Goal: Check status

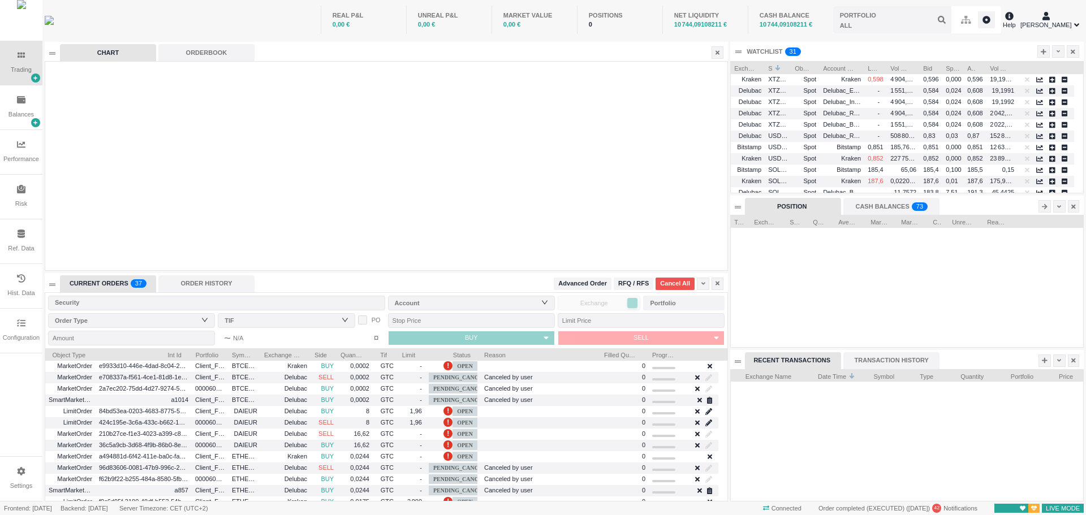
scroll to position [132, 353]
click at [455, 379] on span "PENDING_CANCEL" at bounding box center [460, 378] width 62 height 10
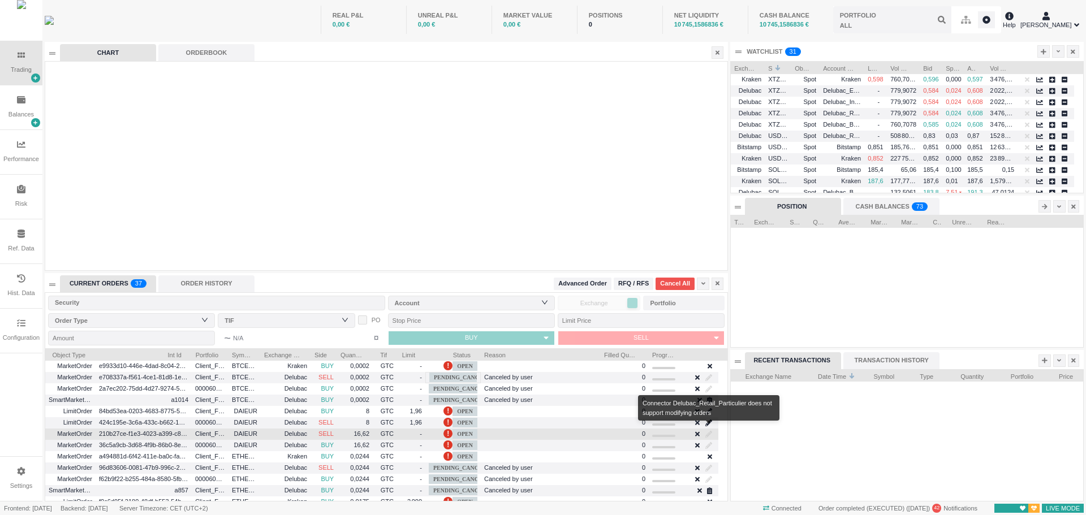
click at [706, 433] on div at bounding box center [709, 434] width 12 height 13
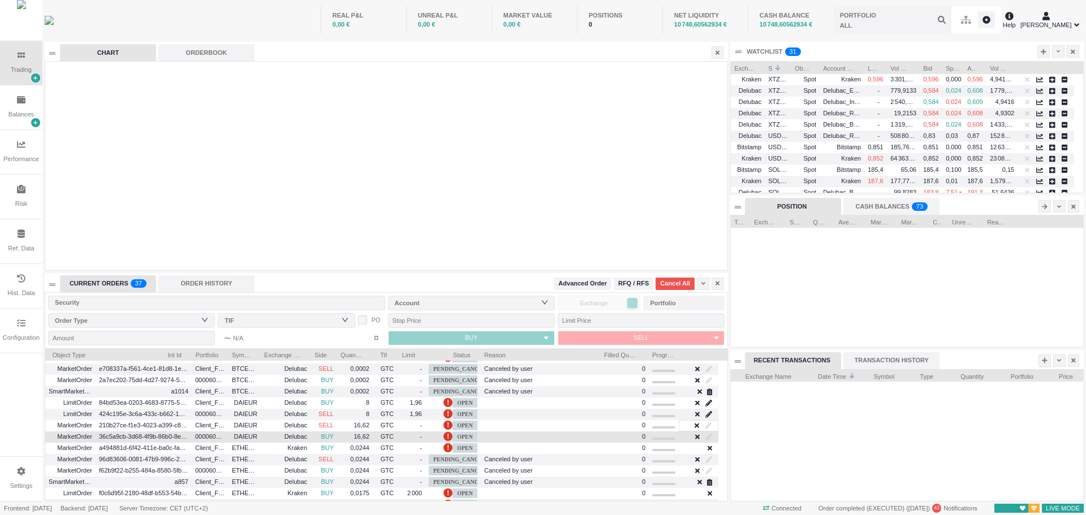
scroll to position [0, 0]
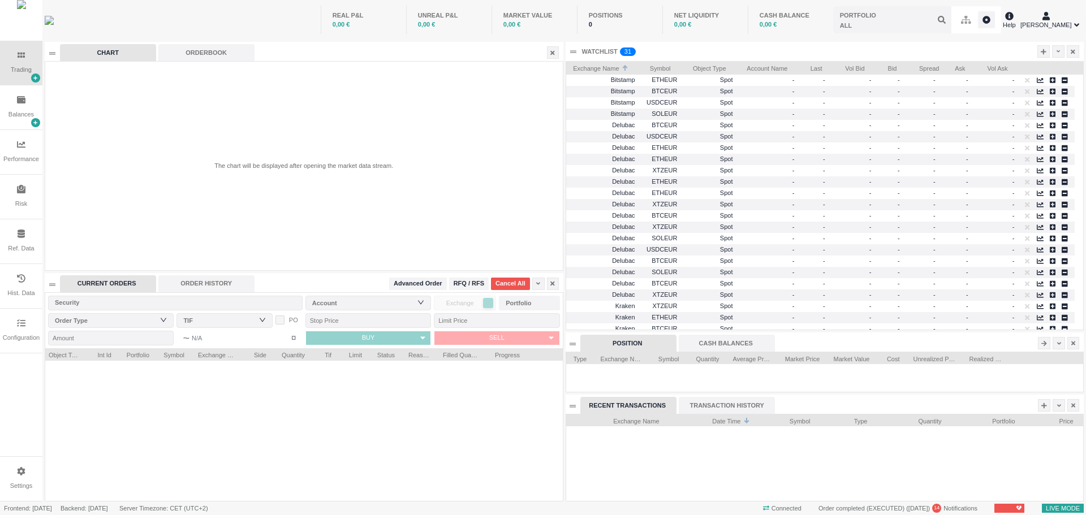
scroll to position [86, 517]
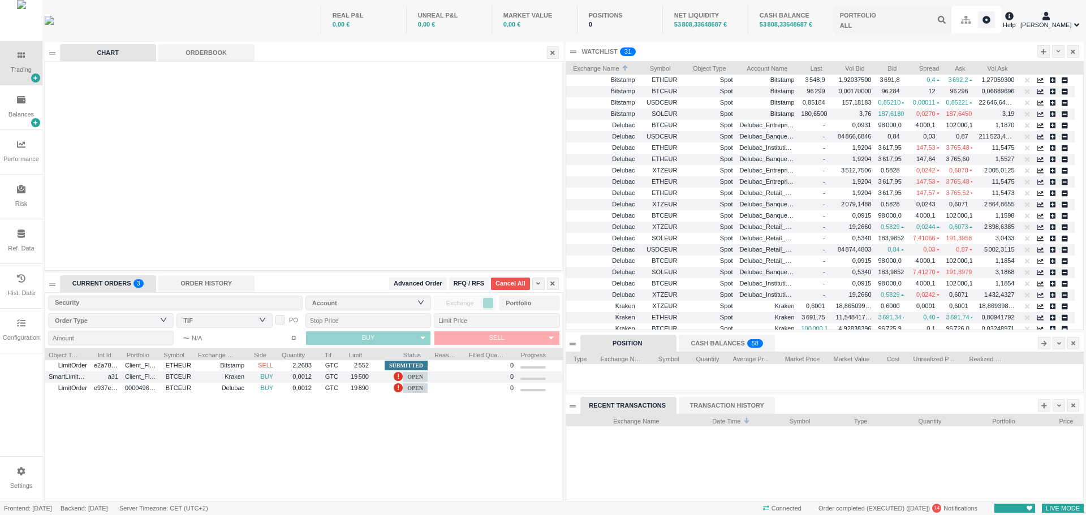
drag, startPoint x: 405, startPoint y: 355, endPoint x: 431, endPoint y: 355, distance: 26.0
click at [431, 355] on div at bounding box center [431, 354] width 5 height 11
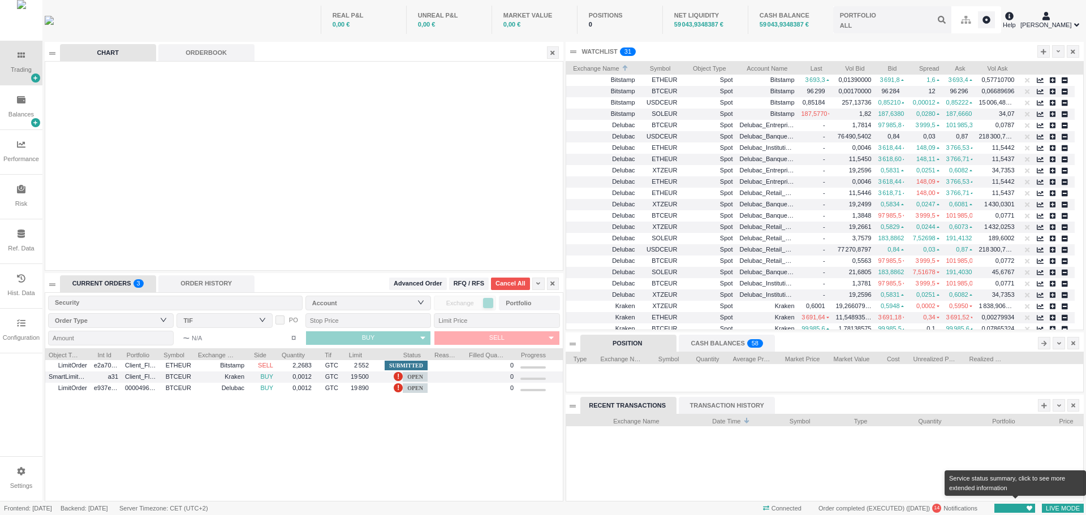
click at [1028, 509] on icon at bounding box center [1030, 508] width 6 height 5
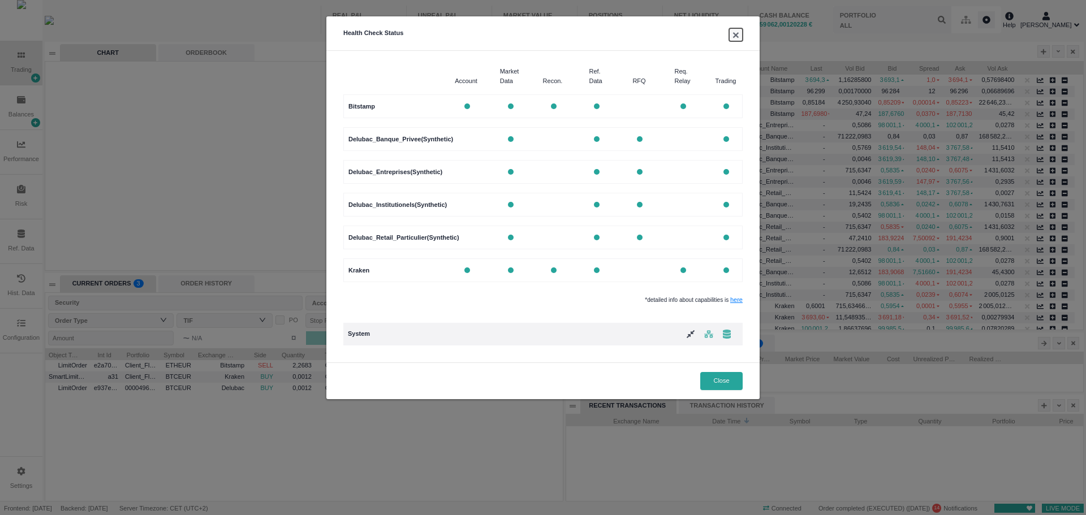
click at [736, 36] on button "×" at bounding box center [736, 34] width 14 height 13
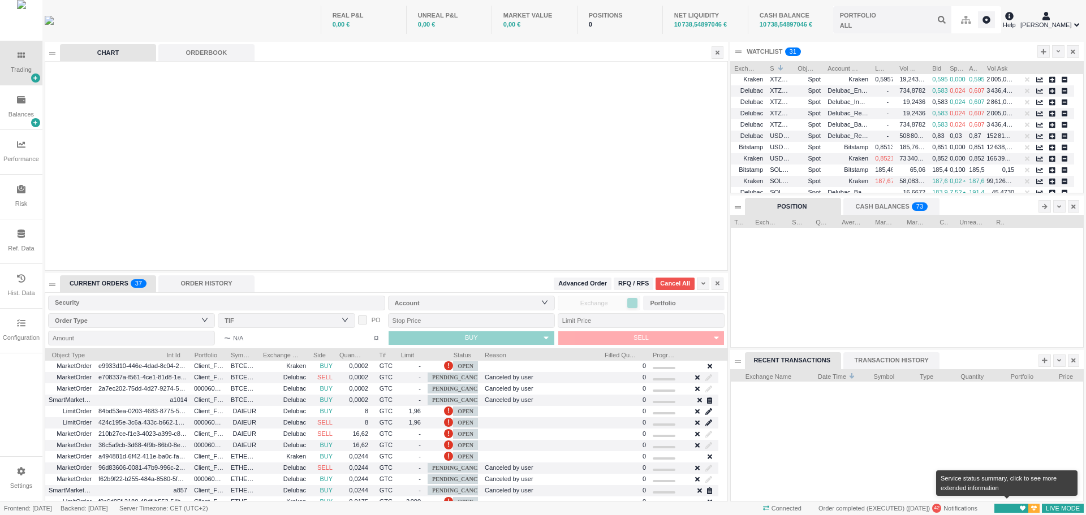
click at [1031, 509] on span "1" at bounding box center [1034, 509] width 11 height 10
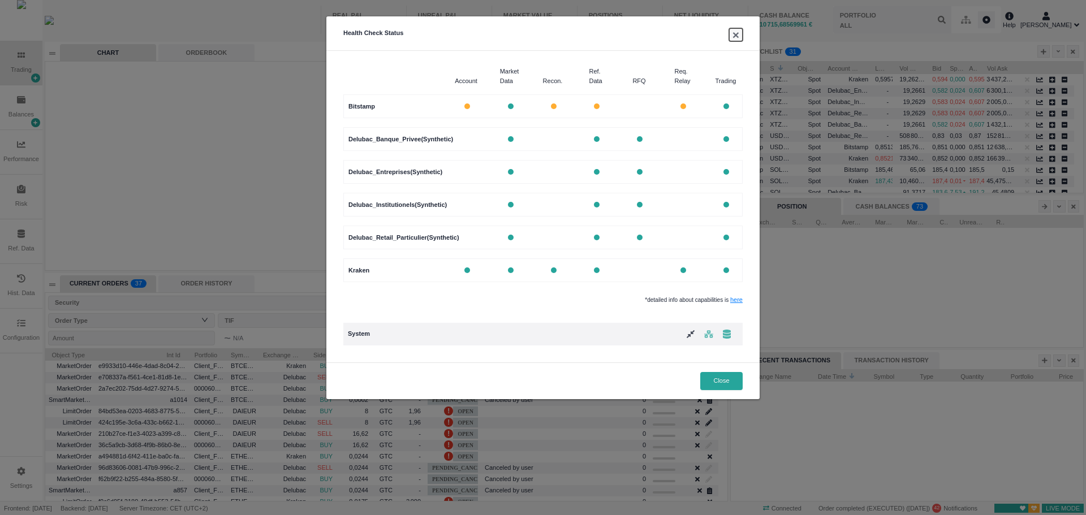
click at [737, 38] on button "×" at bounding box center [736, 34] width 14 height 13
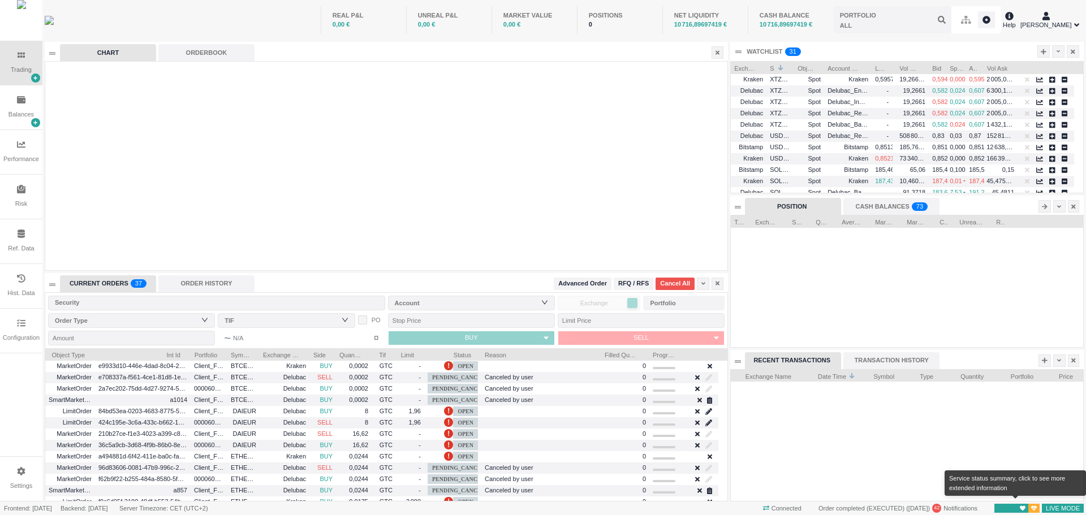
click at [1036, 509] on icon at bounding box center [1035, 508] width 6 height 5
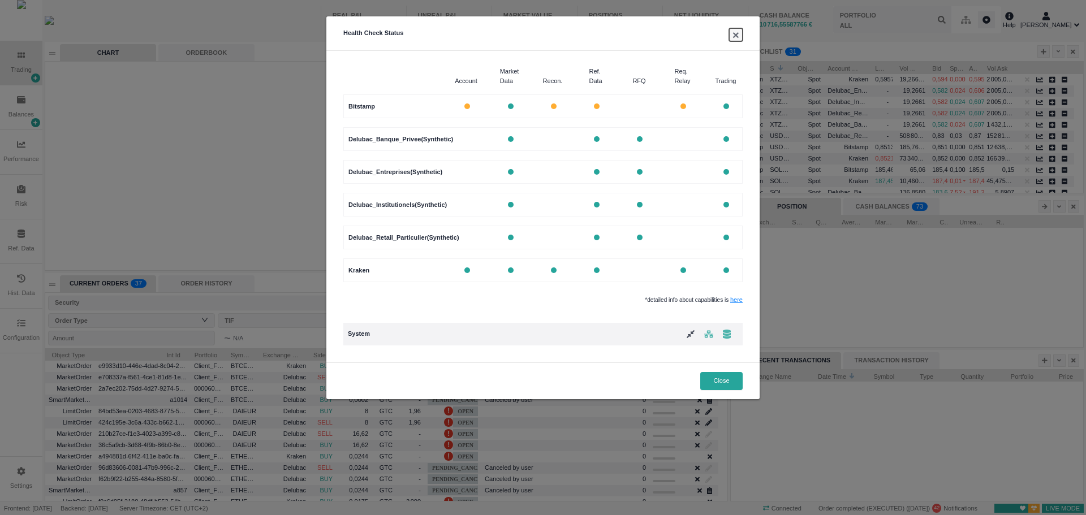
click at [737, 39] on button "×" at bounding box center [736, 34] width 14 height 13
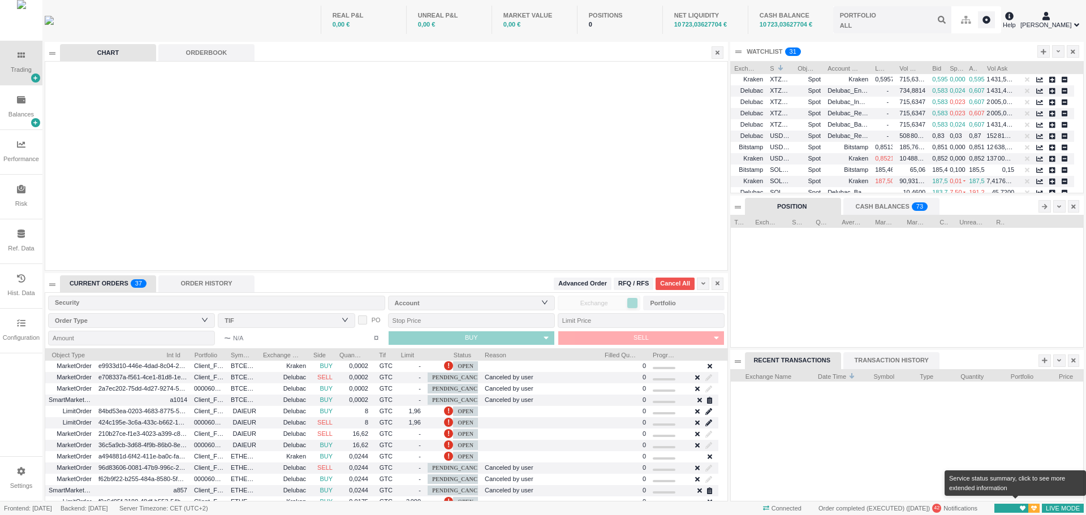
click at [1033, 510] on icon at bounding box center [1035, 509] width 6 height 6
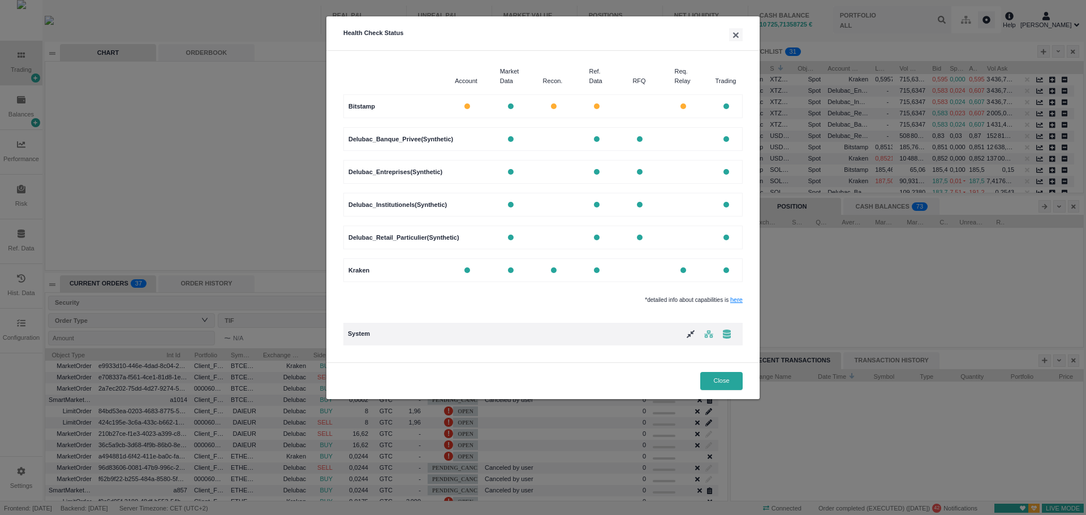
click at [1023, 509] on div "Health Check Status × Account Market Data Recon. Ref. Data RFQ Req. Relay Tradi…" at bounding box center [543, 257] width 1086 height 515
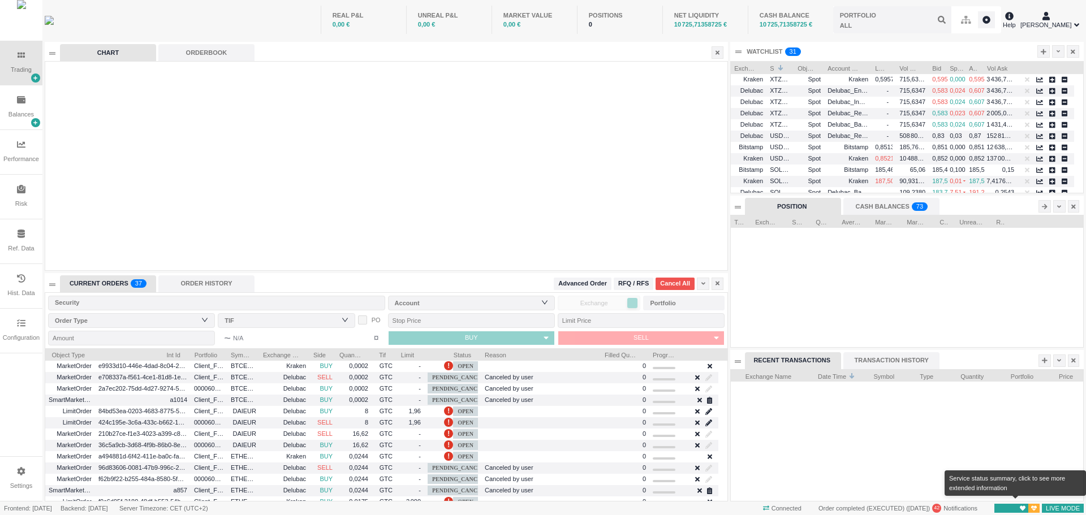
click at [1020, 507] on body "Trading Balances Performance Risk Ref. Data Hist. Data Configuration Settings R…" at bounding box center [543, 257] width 1086 height 515
click at [1020, 508] on icon at bounding box center [1023, 508] width 6 height 5
